Goal: Register for event/course

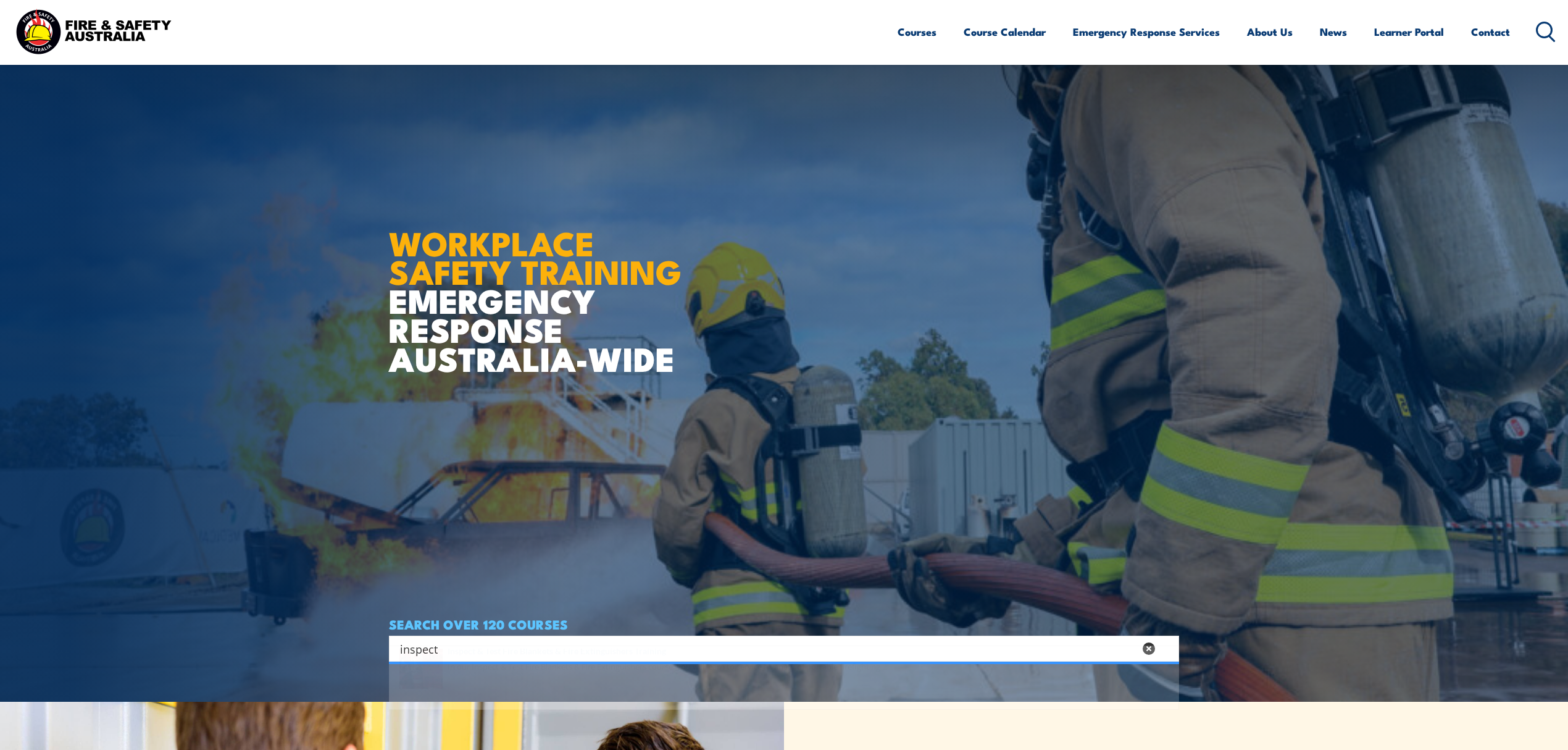
scroll to position [82, 0]
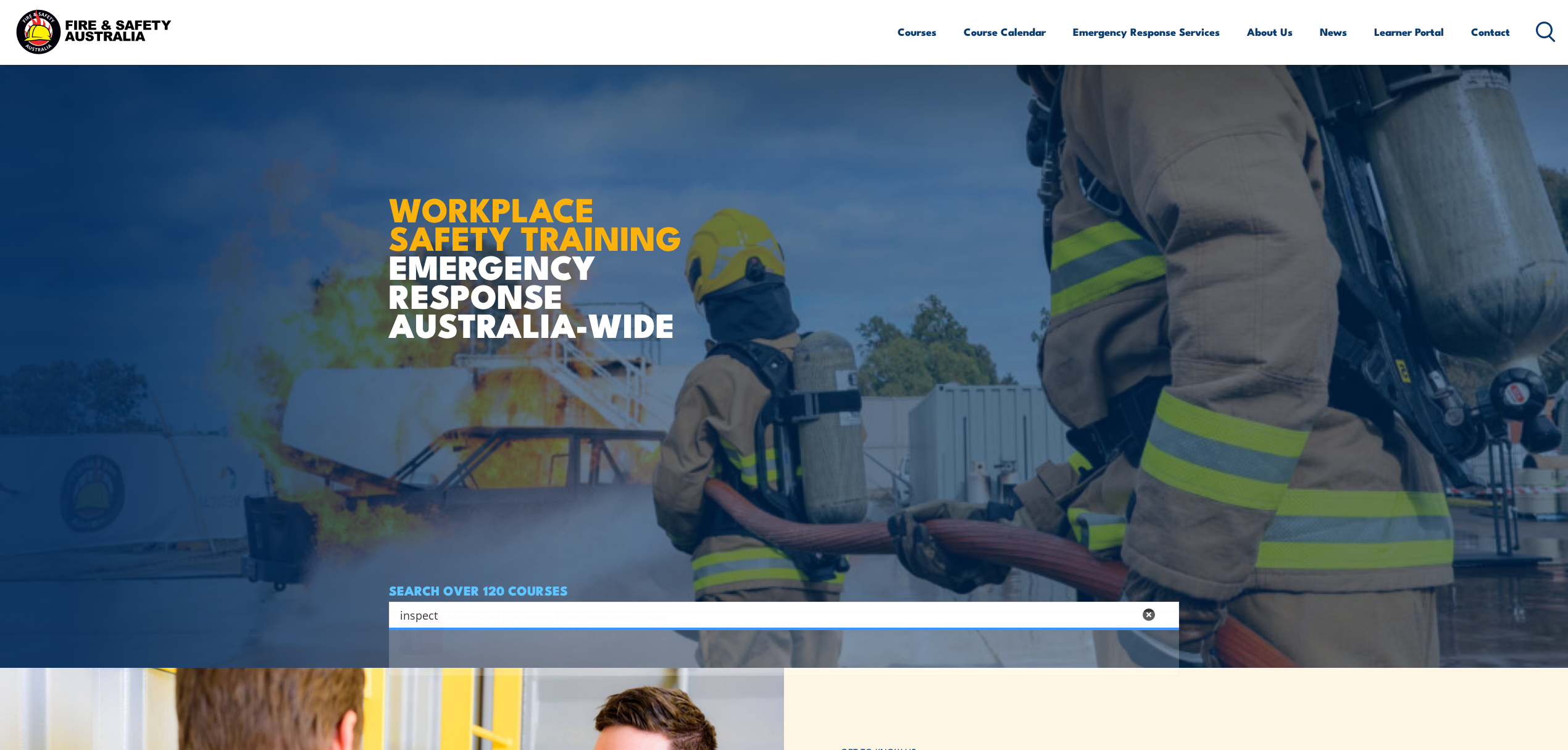
type input "inspect"
click at [482, 667] on span at bounding box center [784, 668] width 783 height 58
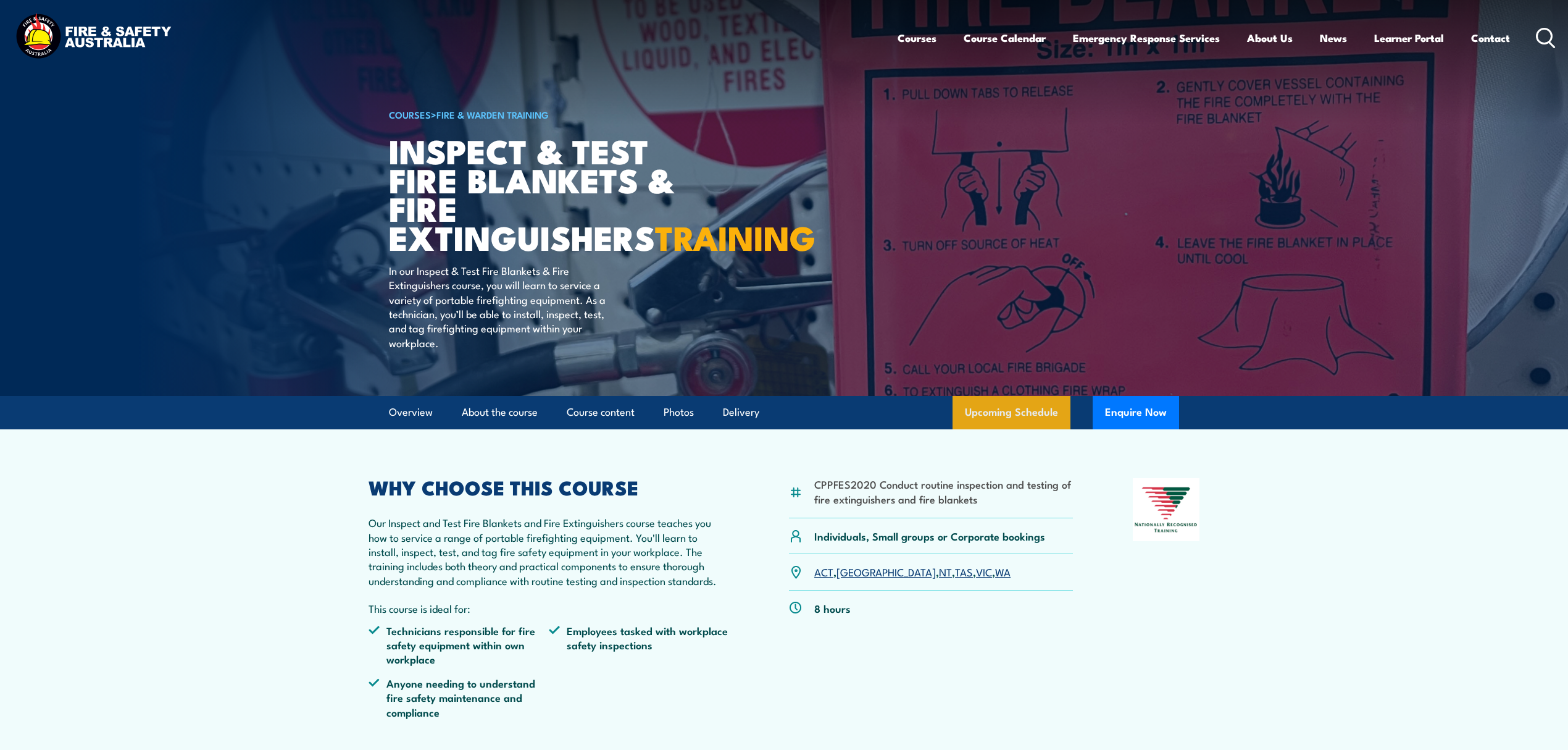
click at [993, 429] on link "Upcoming Schedule" at bounding box center [1012, 412] width 118 height 34
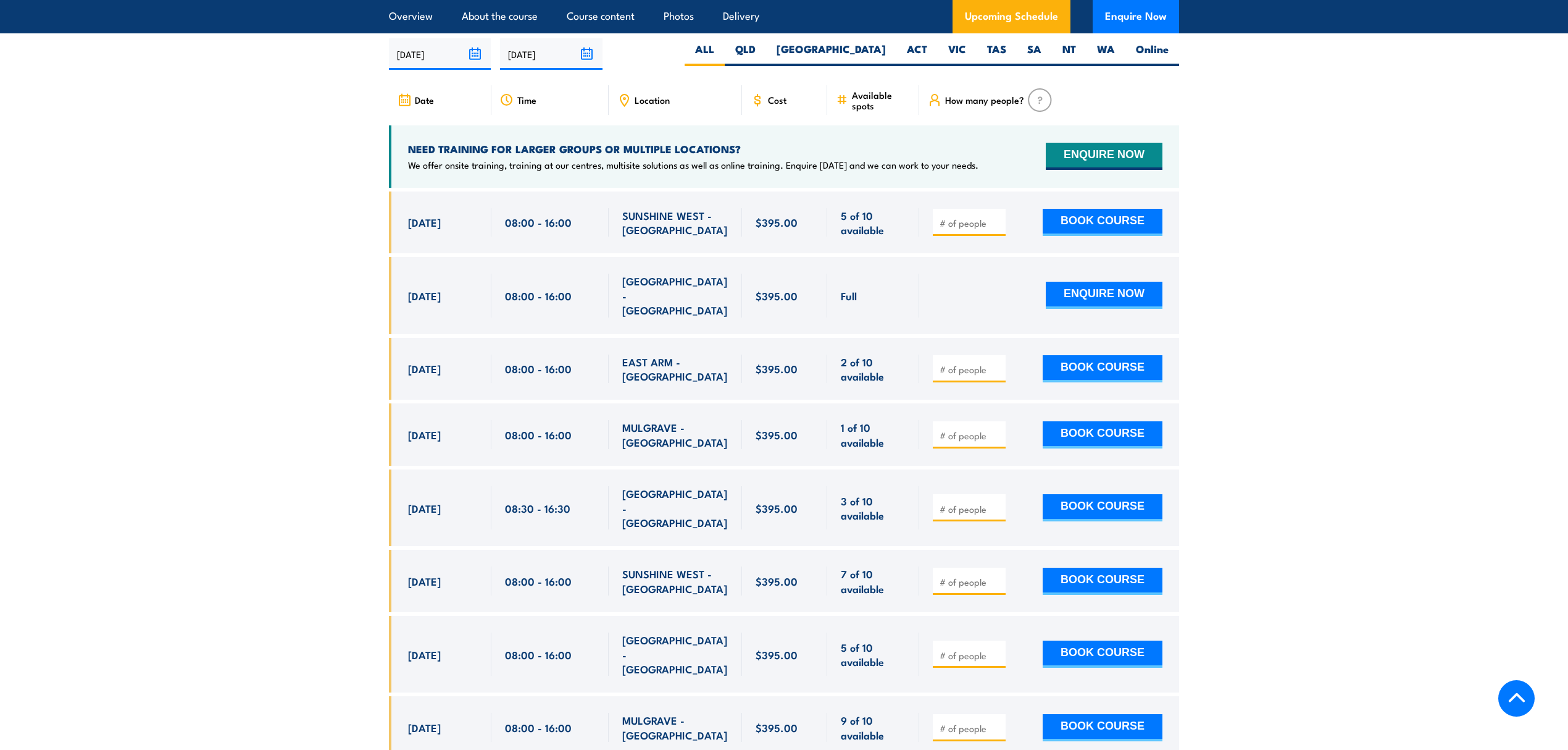
scroll to position [2295, 0]
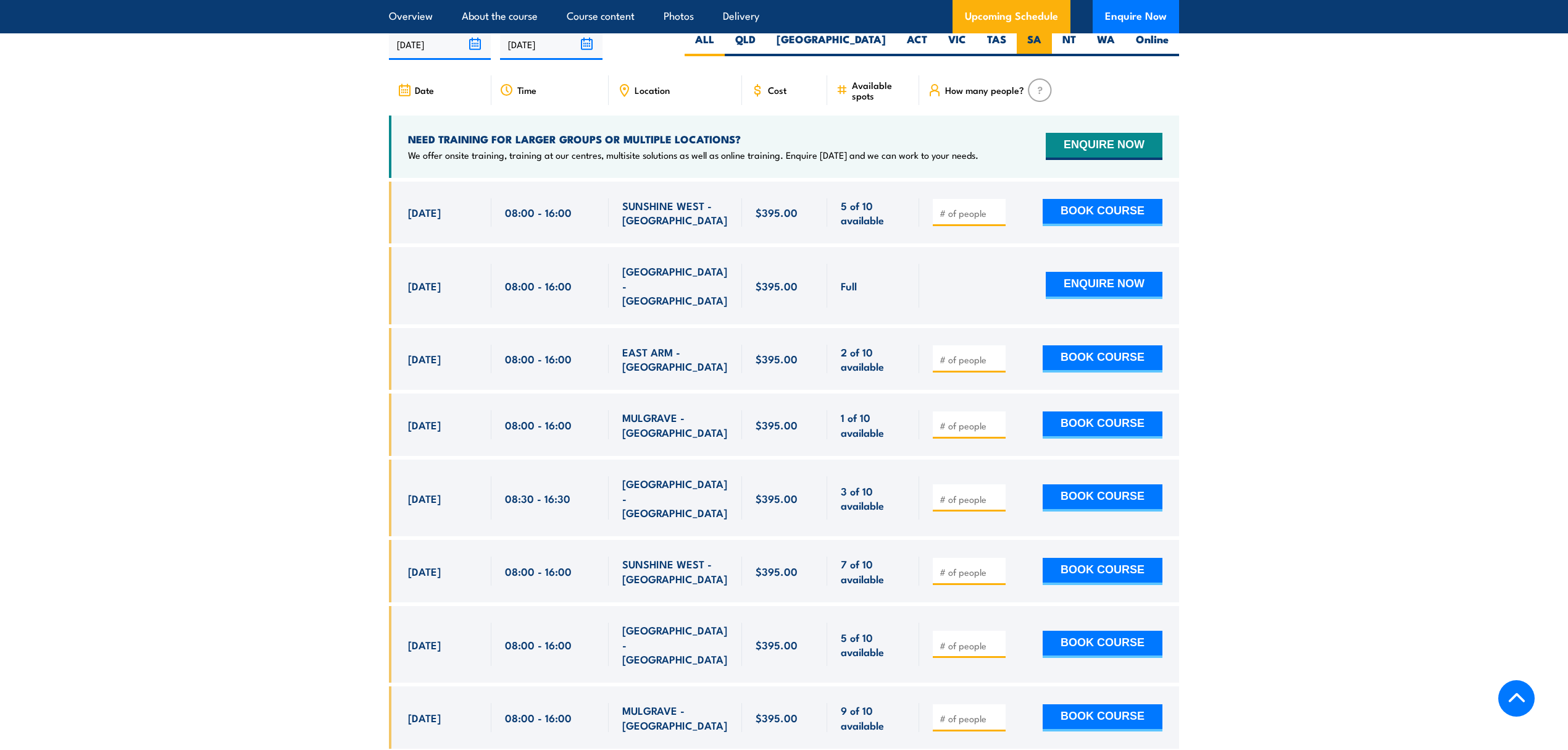
click at [1043, 56] on label "SA" at bounding box center [1034, 44] width 36 height 24
click at [1043, 40] on input "SA" at bounding box center [1045, 36] width 8 height 8
radio input "true"
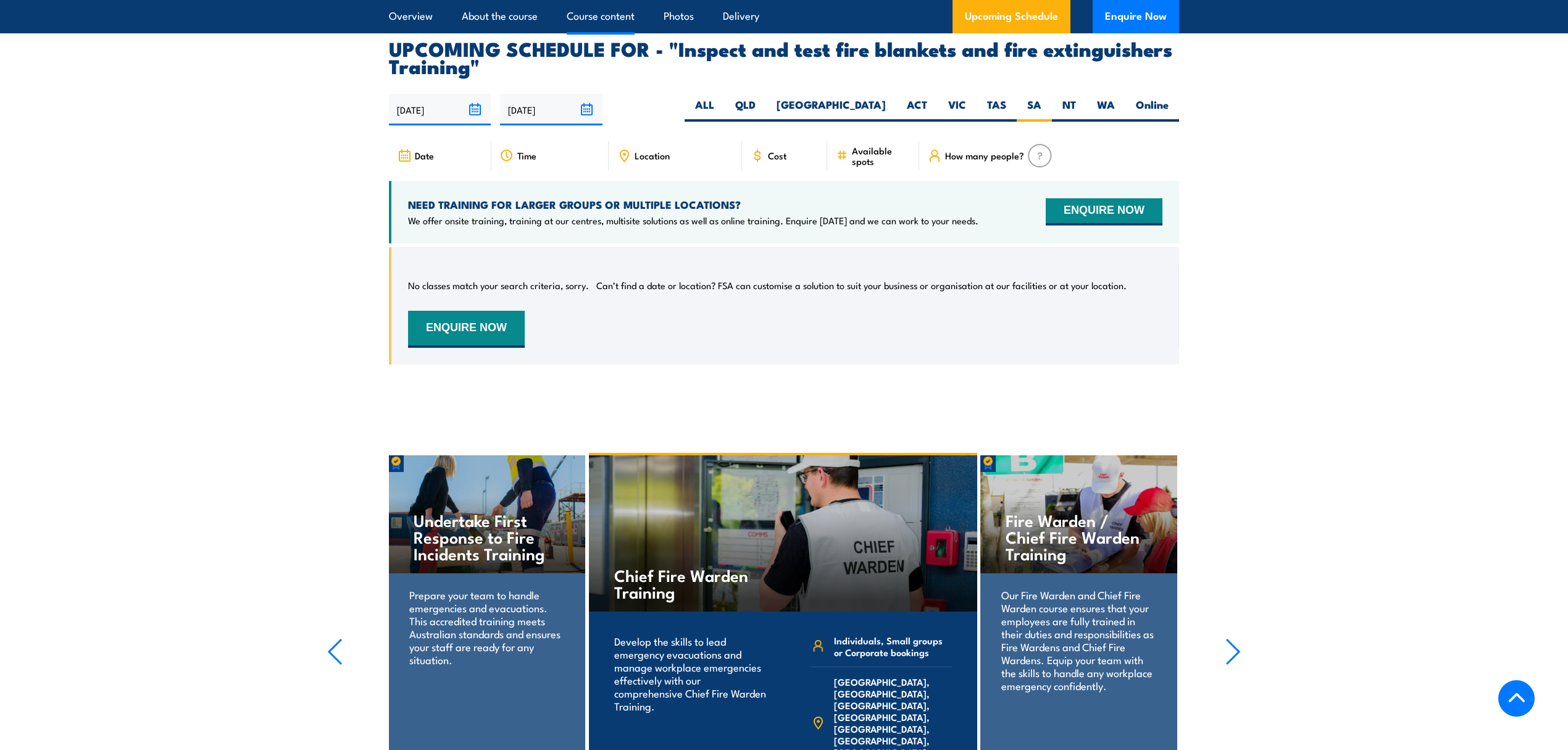
scroll to position [2295, 0]
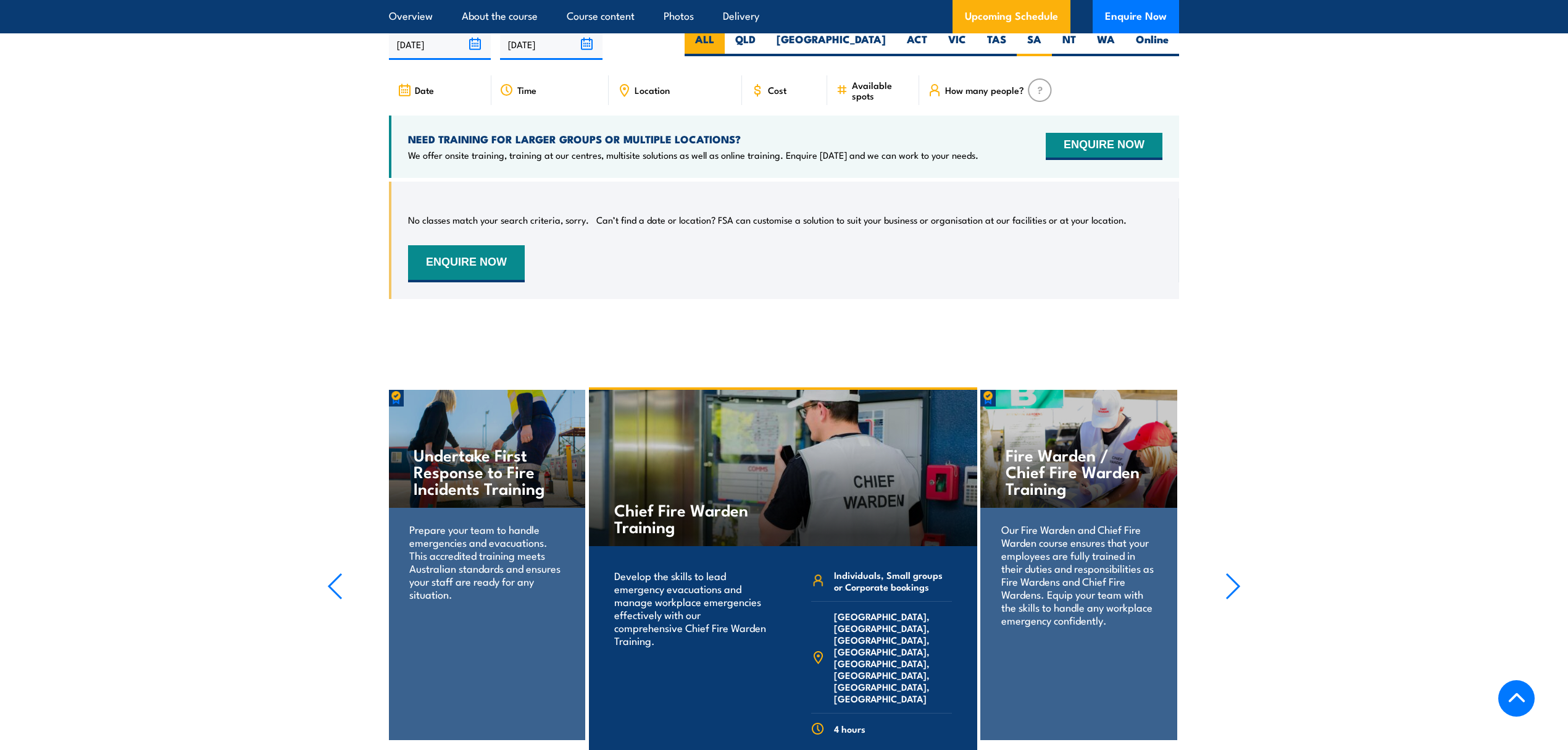
click at [725, 56] on label "ALL" at bounding box center [704, 44] width 40 height 24
click at [722, 40] on input "ALL" at bounding box center [718, 36] width 8 height 8
radio input "true"
